Goal: Check status: Check status

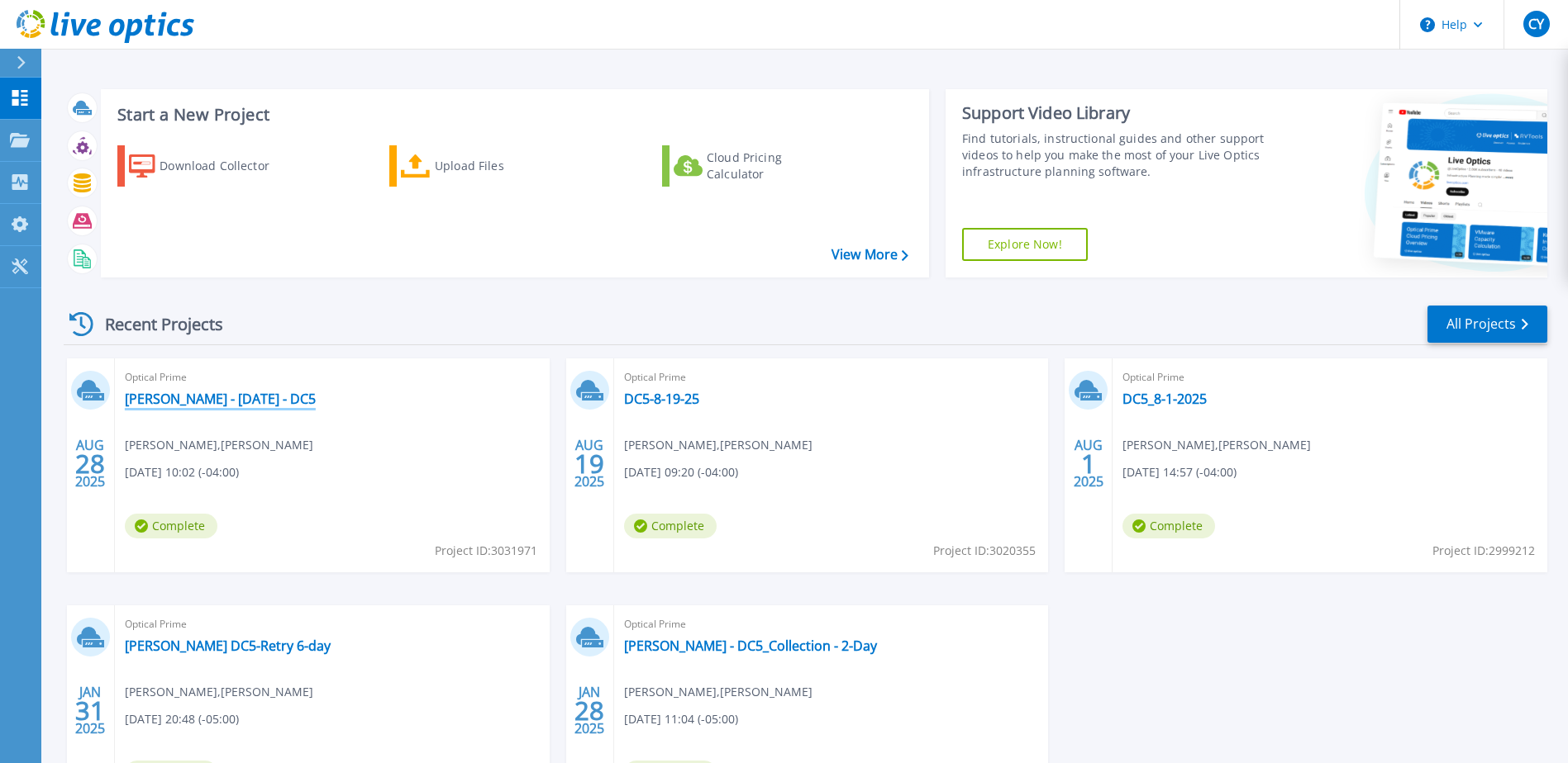
click at [197, 402] on link "[PERSON_NAME] - [DATE] - DC5" at bounding box center [219, 399] width 191 height 17
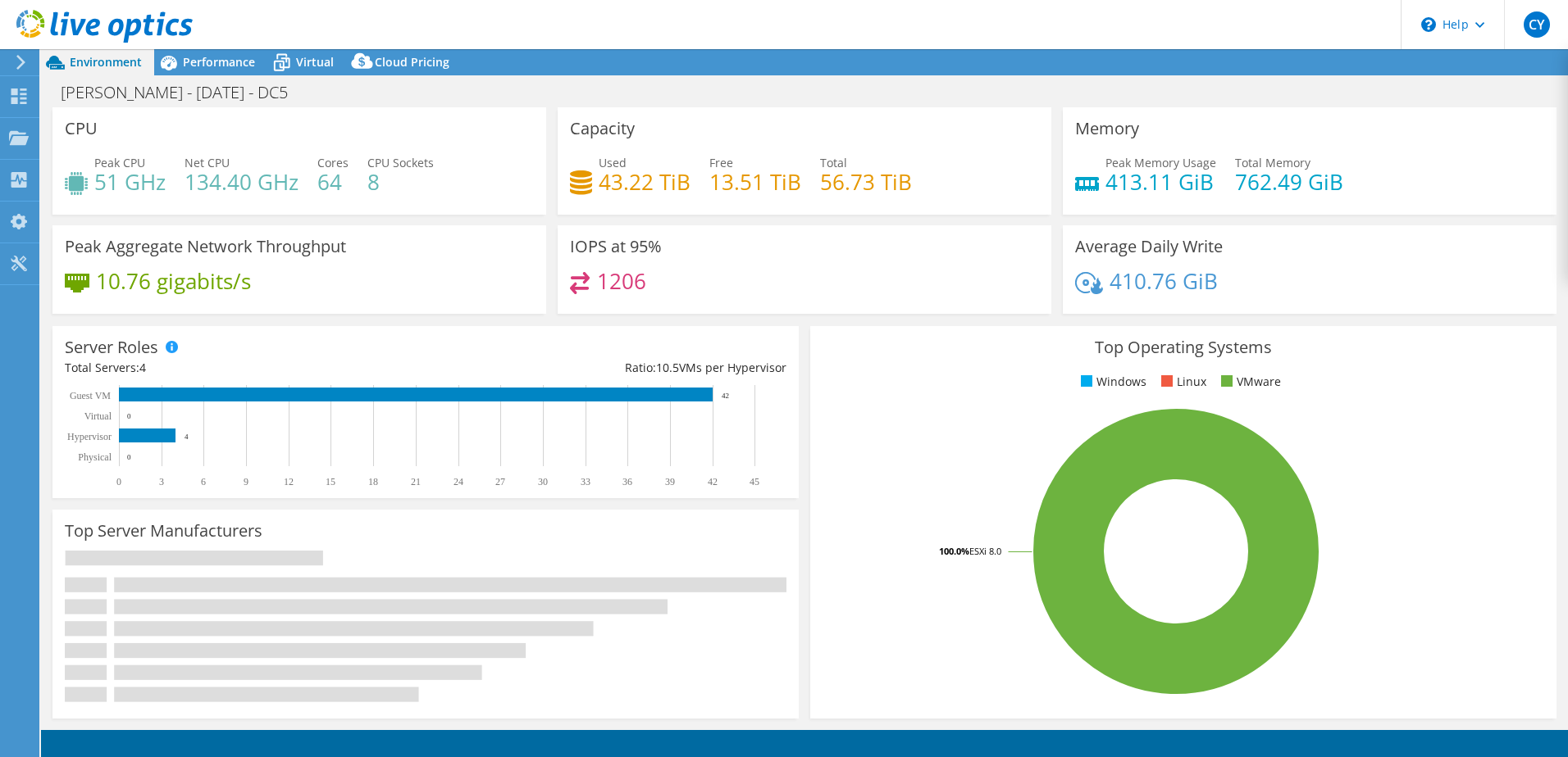
select select "USD"
